Goal: Task Accomplishment & Management: Manage account settings

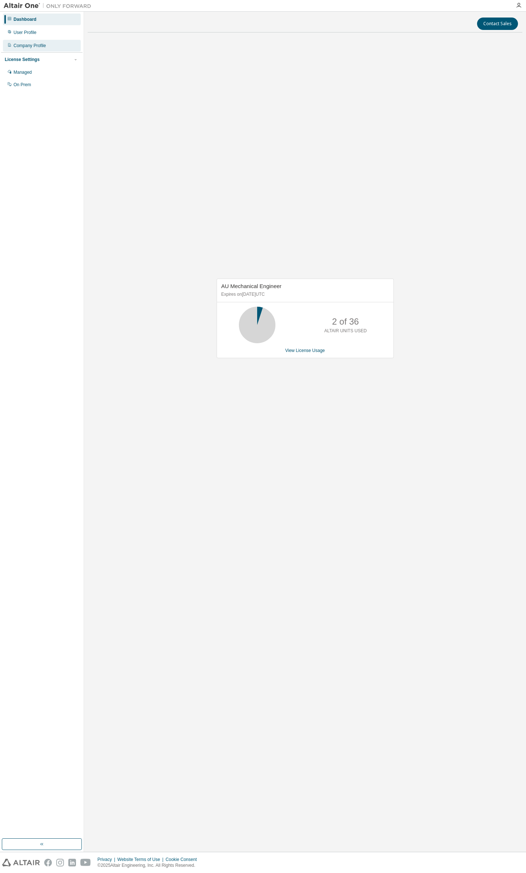
click at [37, 46] on div "Company Profile" at bounding box center [30, 46] width 33 height 6
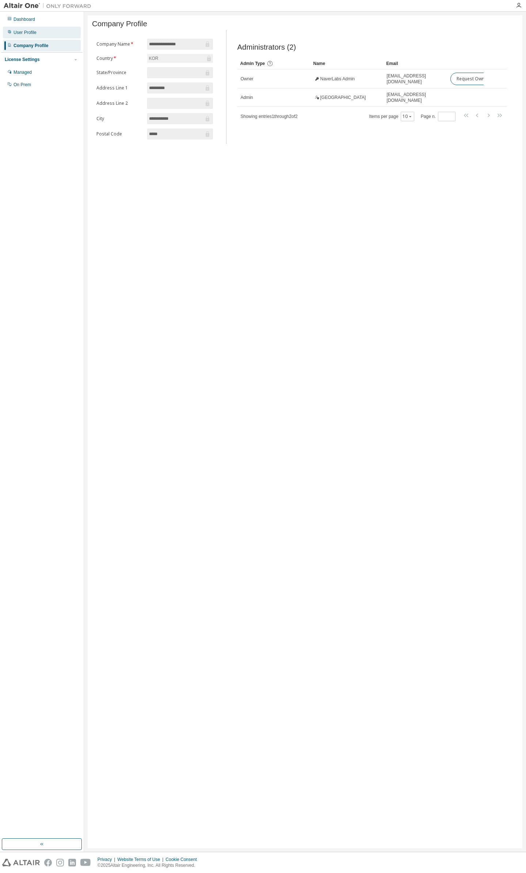
click at [29, 34] on div "User Profile" at bounding box center [25, 33] width 23 height 6
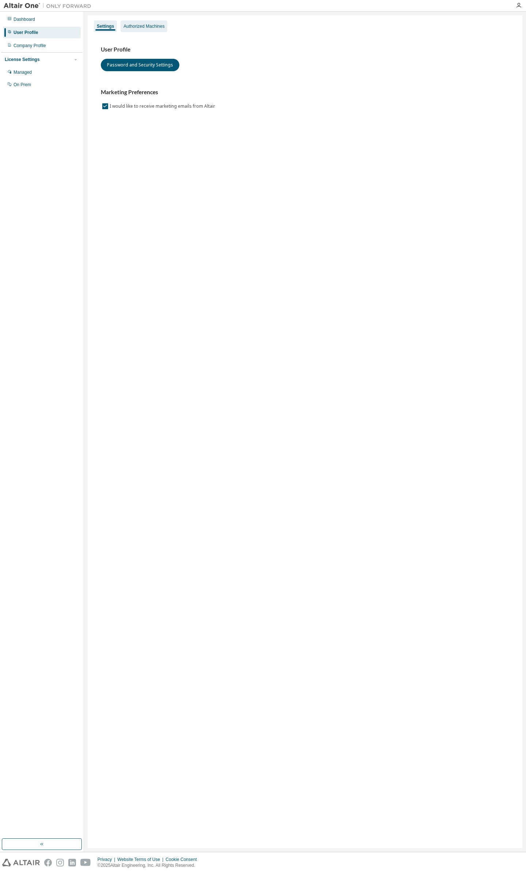
click at [134, 24] on div "Authorized Machines" at bounding box center [143, 26] width 41 height 6
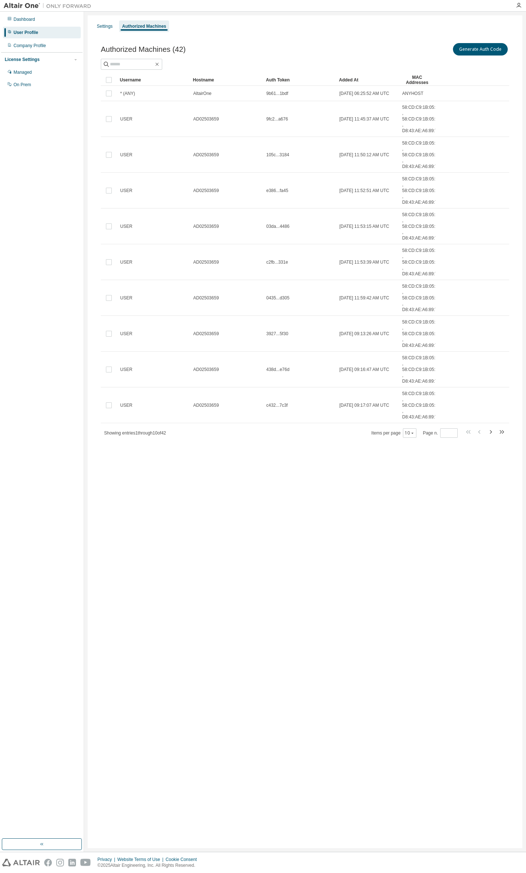
click at [466, 41] on div "Authorized Machines (42) Generate Auth Code Clear Load Save Save As Field Opera…" at bounding box center [305, 245] width 426 height 424
click at [464, 46] on button "Generate Auth Code" at bounding box center [480, 49] width 55 height 12
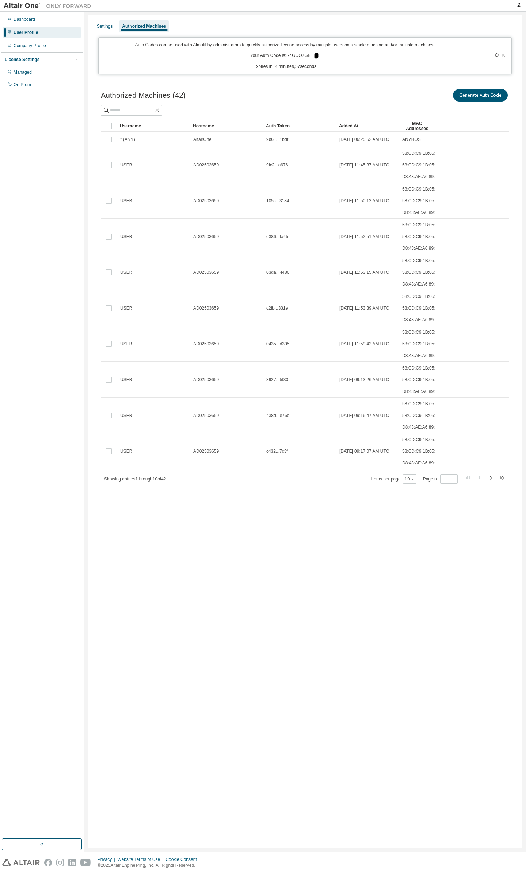
click at [314, 56] on icon at bounding box center [316, 55] width 4 height 5
click at [29, 18] on div "Dashboard" at bounding box center [25, 19] width 22 height 6
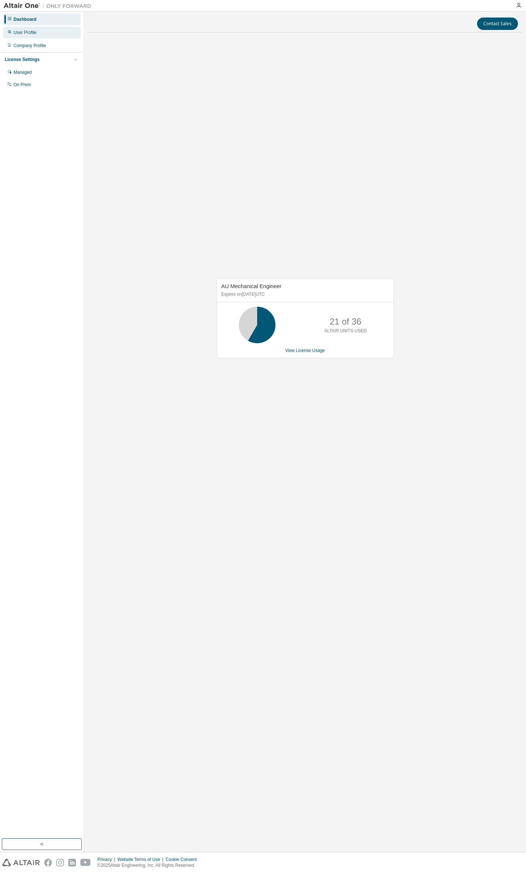
click at [23, 31] on div "User Profile" at bounding box center [25, 33] width 23 height 6
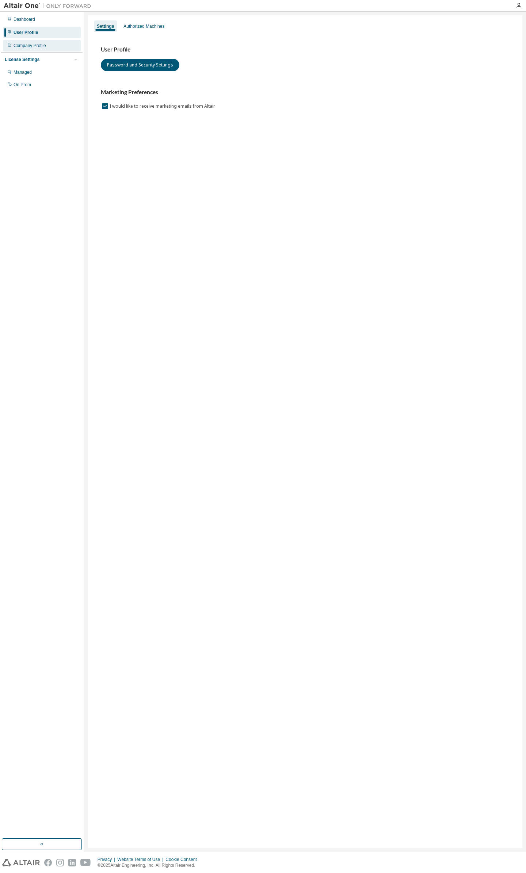
click at [24, 48] on div "Company Profile" at bounding box center [30, 46] width 33 height 6
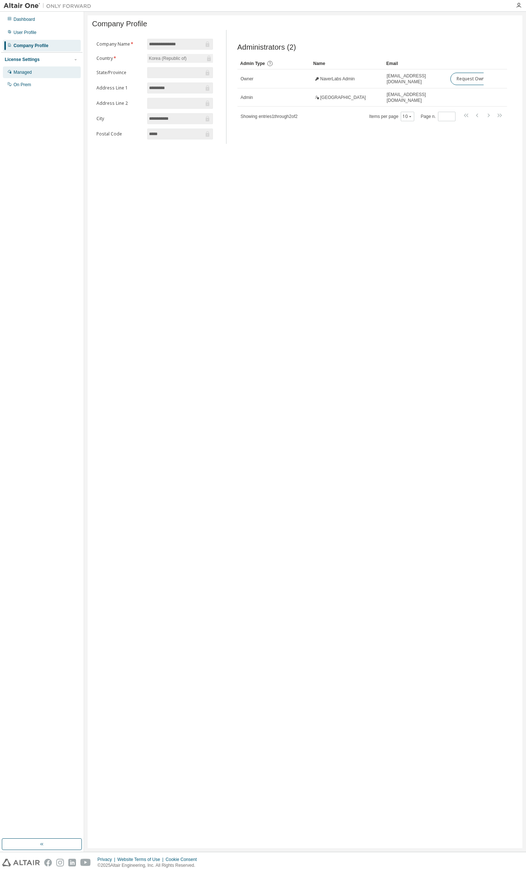
click at [39, 67] on div "Managed" at bounding box center [42, 72] width 78 height 12
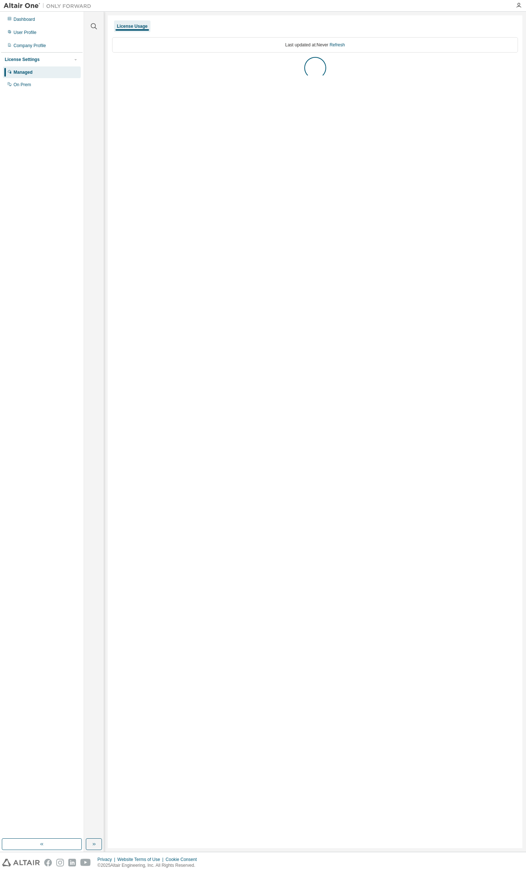
click at [15, 5] on img at bounding box center [49, 5] width 91 height 7
